Goal: Transaction & Acquisition: Subscribe to service/newsletter

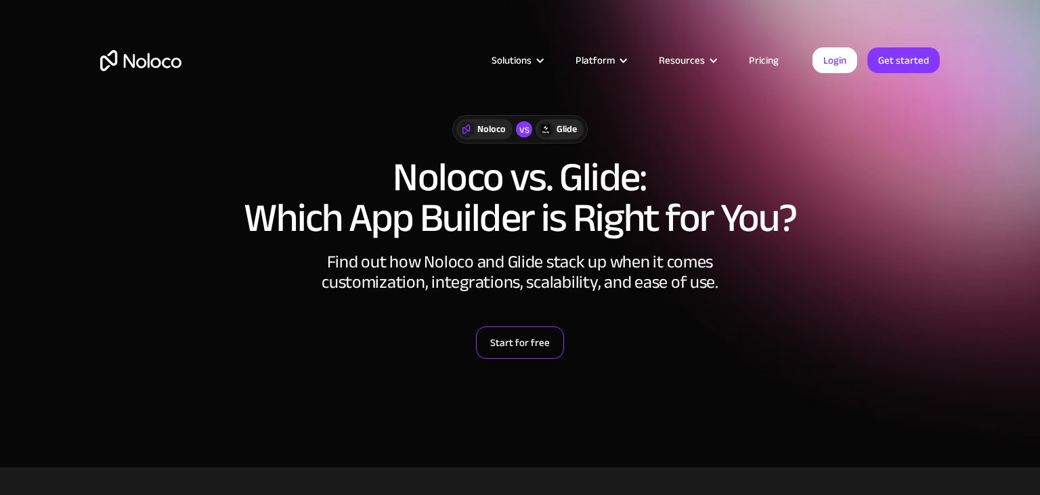
click at [502, 337] on link "Start for free" at bounding box center [520, 342] width 88 height 33
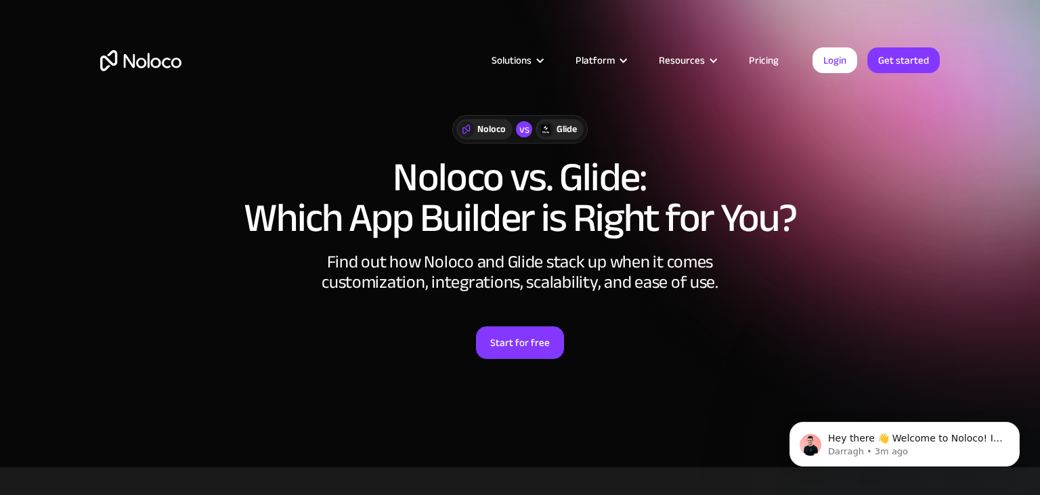
click at [564, 131] on div "Glide" at bounding box center [567, 129] width 20 height 15
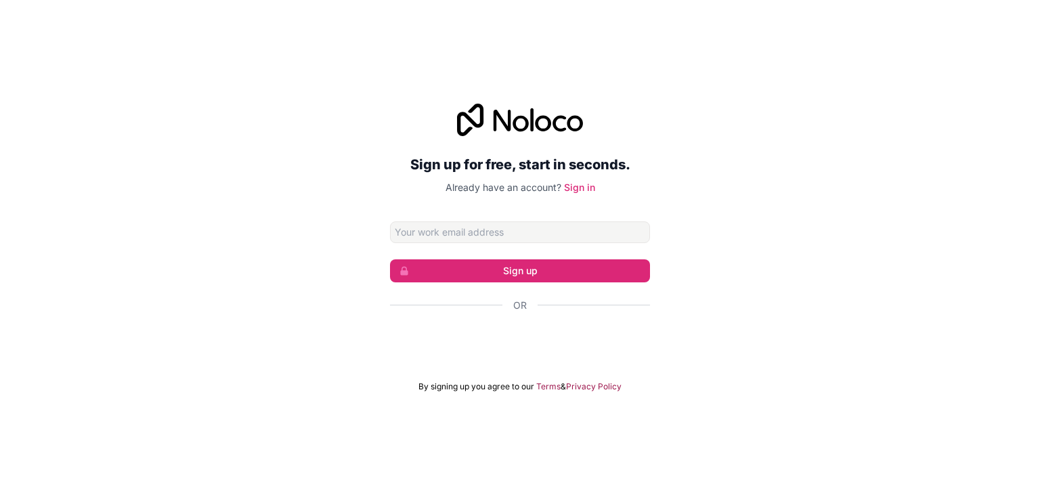
click at [601, 335] on div "Sign in with Google. Opens in new tab" at bounding box center [520, 342] width 260 height 30
click at [603, 349] on div "Sign in with Google. Opens in new tab" at bounding box center [520, 342] width 260 height 30
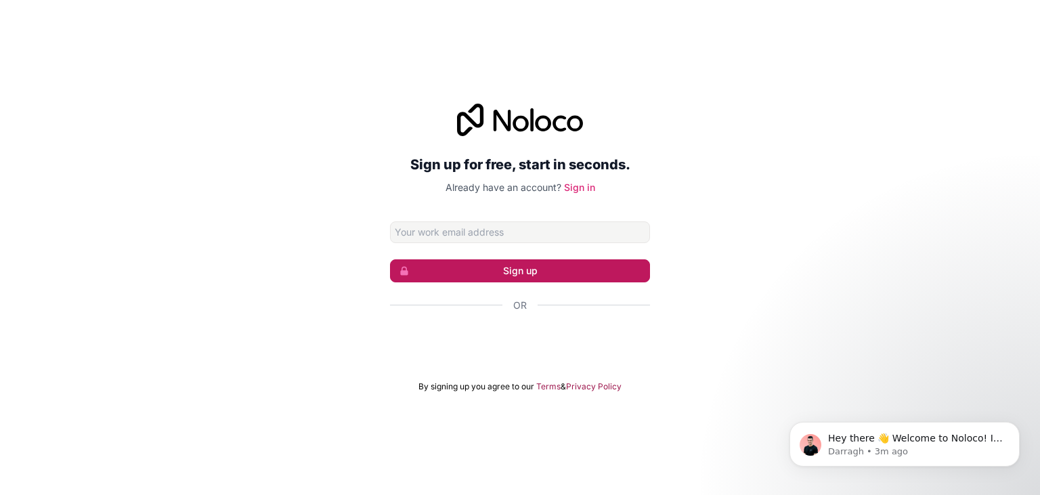
click at [539, 271] on button "Sign up" at bounding box center [520, 270] width 260 height 23
click at [653, 210] on div "Sign up for free, start in seconds. Already have an account? Sign in Sign up Or…" at bounding box center [520, 248] width 1040 height 326
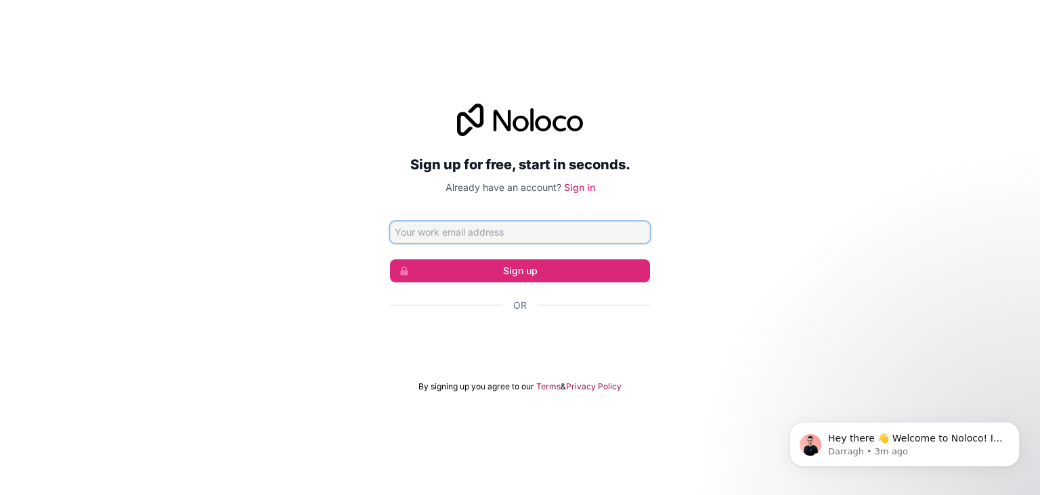
click at [537, 229] on input "Email address" at bounding box center [520, 232] width 260 height 22
click at [688, 249] on div "Sign up for free, start in seconds. Already have an account? Sign in Sign up Or…" at bounding box center [520, 248] width 1040 height 326
click at [611, 226] on input "Email address" at bounding box center [520, 232] width 260 height 22
click at [732, 261] on div "Sign up for free, start in seconds. Already have an account? Sign in Sign up Or…" at bounding box center [520, 248] width 1040 height 326
